Goal: Navigation & Orientation: Find specific page/section

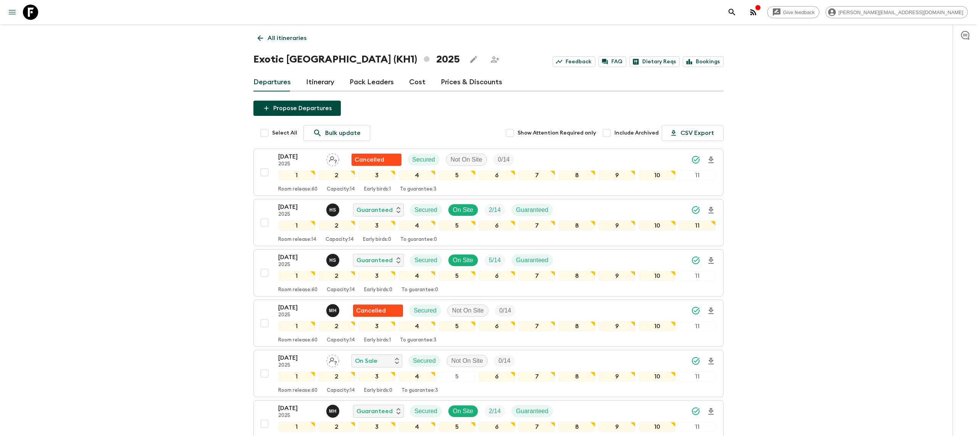
click at [11, 15] on icon "menu" at bounding box center [12, 12] width 9 height 9
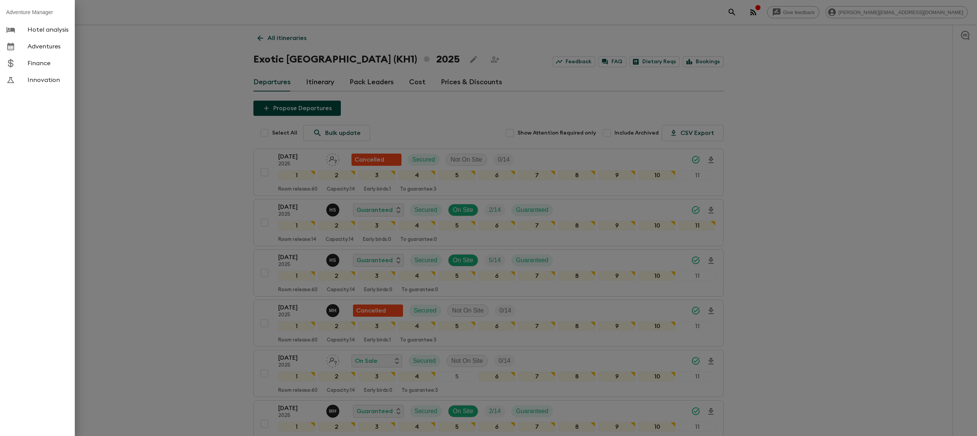
click at [117, 47] on div at bounding box center [488, 218] width 977 height 436
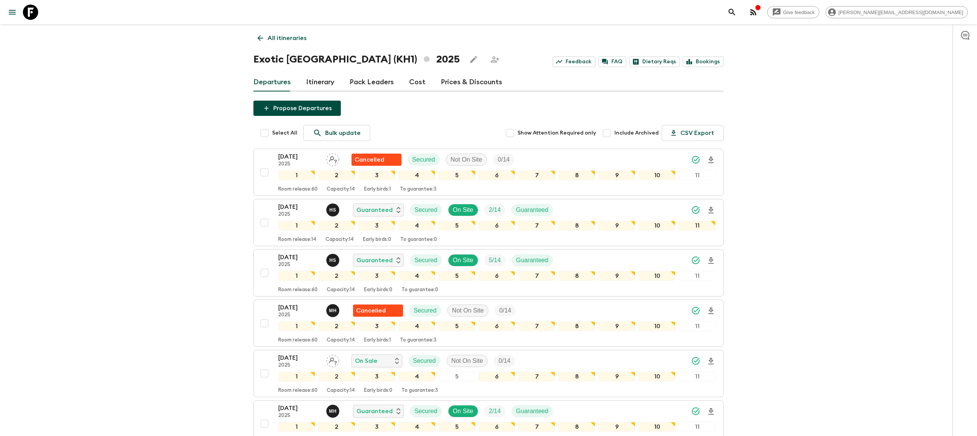
click at [28, 14] on icon at bounding box center [30, 12] width 15 height 15
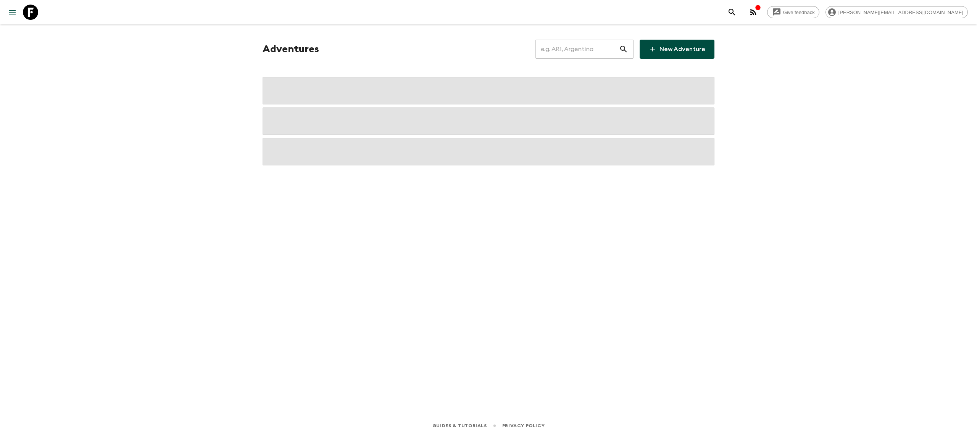
click at [575, 44] on input "text" at bounding box center [577, 49] width 84 height 21
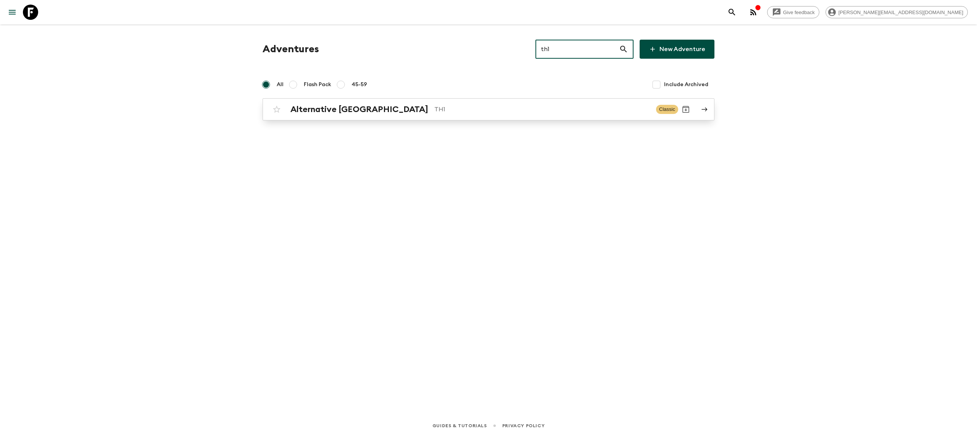
type input "th1"
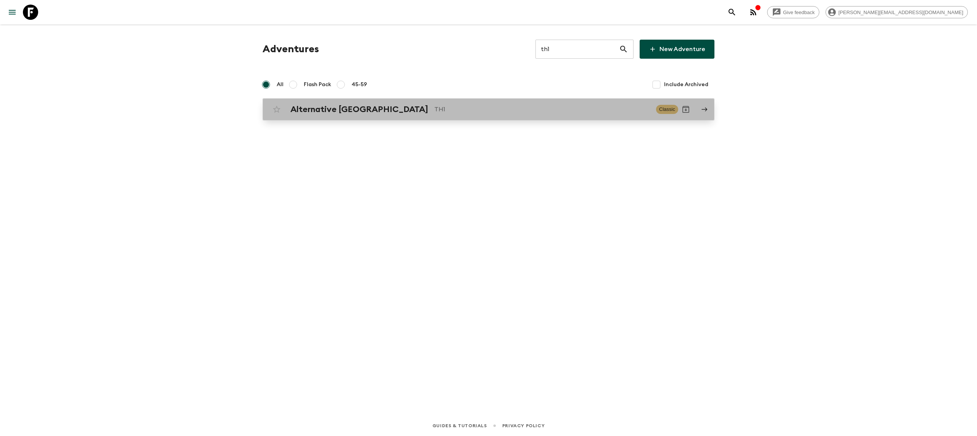
click at [363, 105] on h2 "Alternative [GEOGRAPHIC_DATA]" at bounding box center [359, 110] width 138 height 10
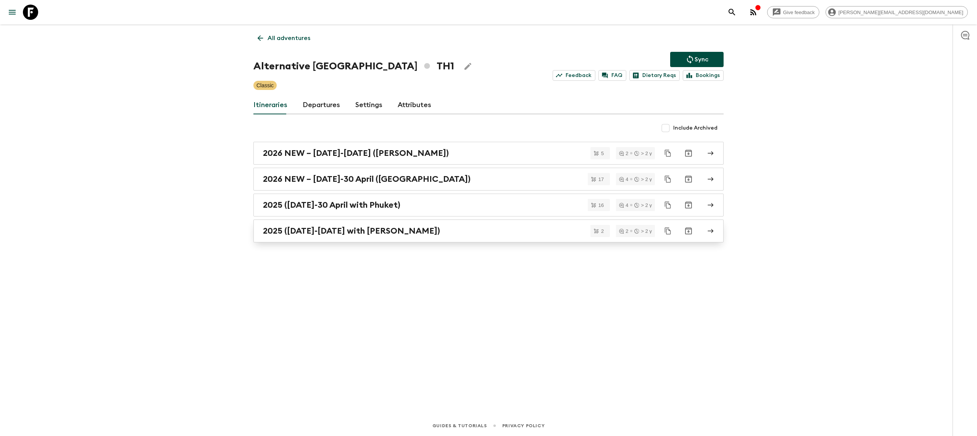
click at [384, 234] on h2 "2025 ([DATE]-[DATE] with [PERSON_NAME])" at bounding box center [351, 231] width 177 height 10
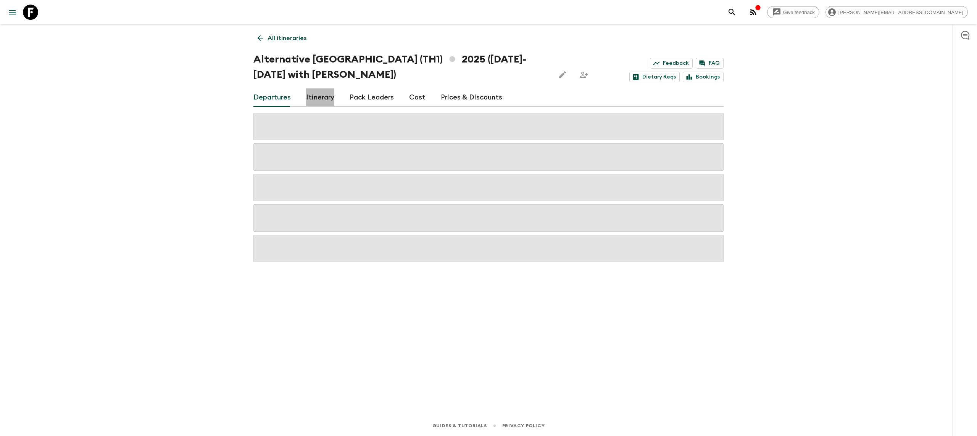
click at [318, 97] on link "Itinerary" at bounding box center [320, 98] width 28 height 18
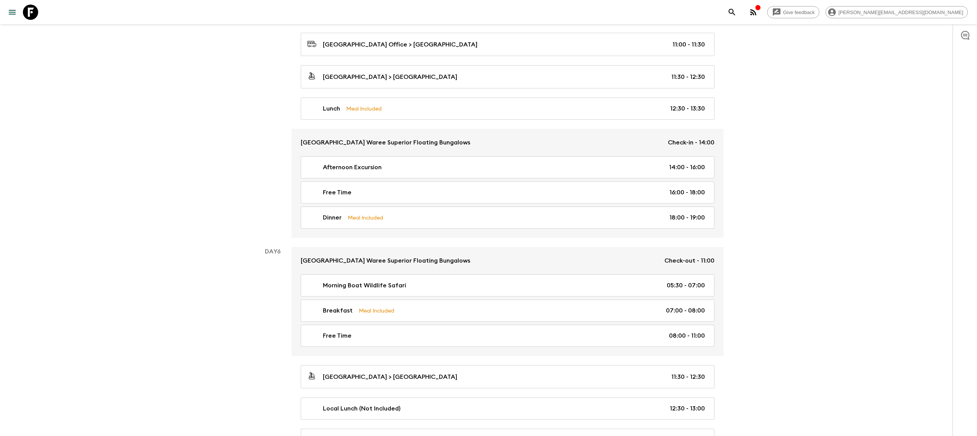
scroll to position [1392, 0]
